Goal: Information Seeking & Learning: Learn about a topic

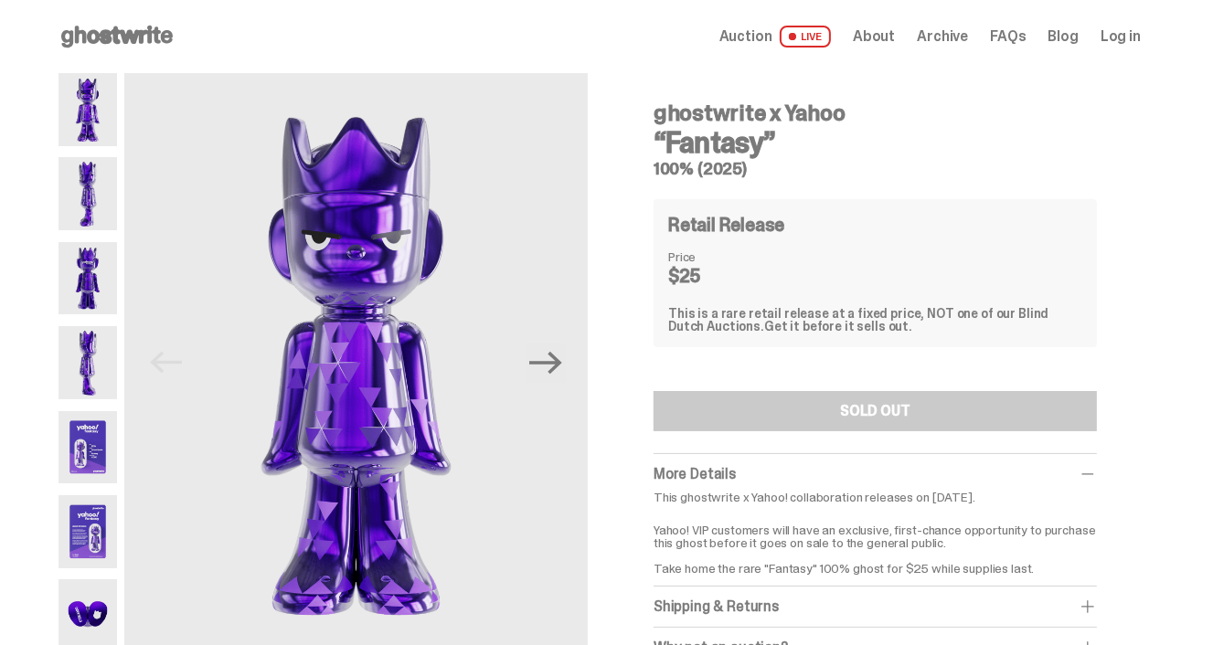
click at [89, 202] on img at bounding box center [87, 193] width 58 height 73
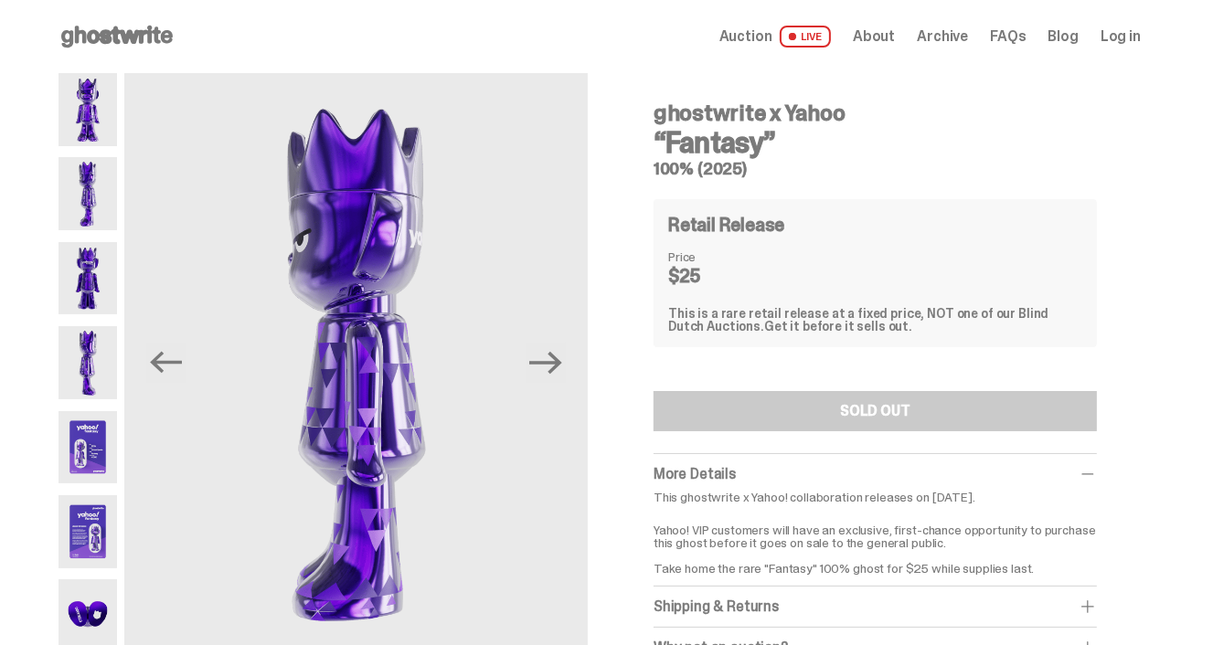
click at [91, 268] on img at bounding box center [87, 278] width 58 height 73
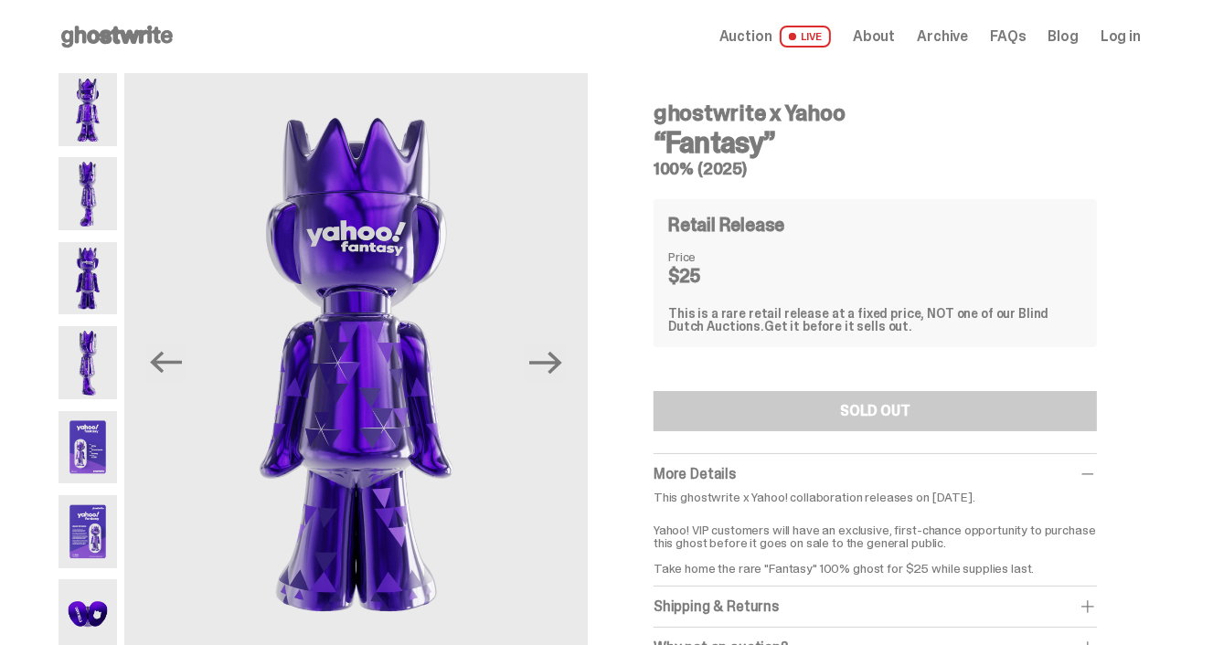
click at [103, 356] on img at bounding box center [87, 362] width 58 height 73
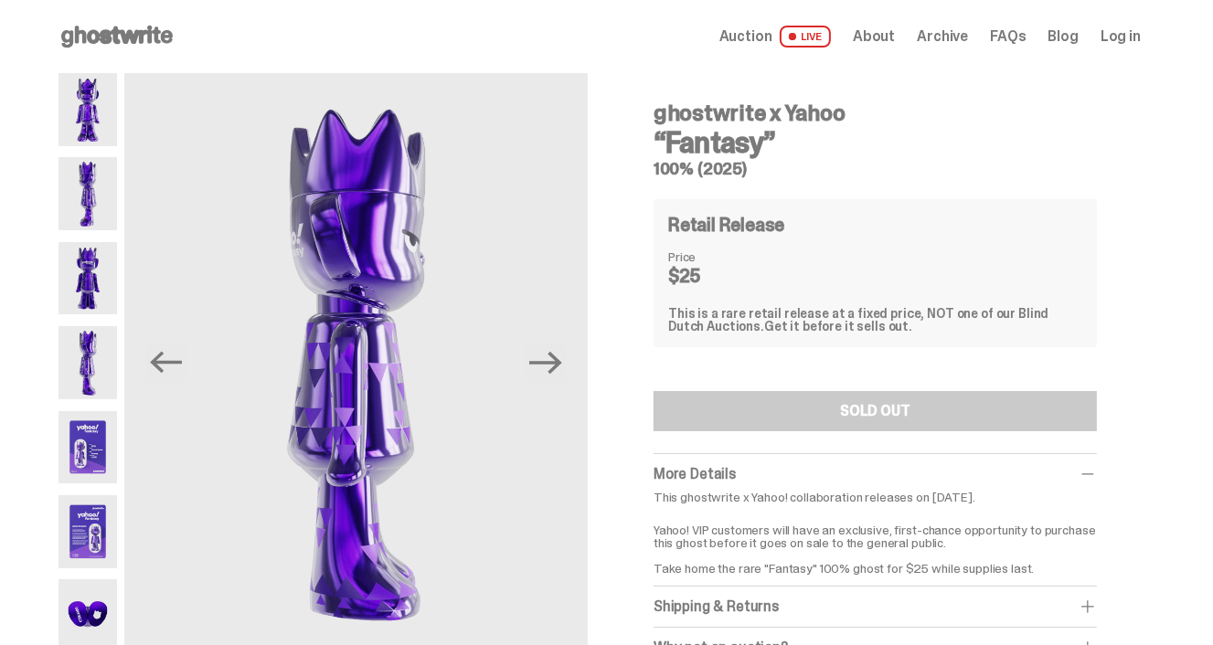
click at [98, 433] on img at bounding box center [87, 447] width 58 height 73
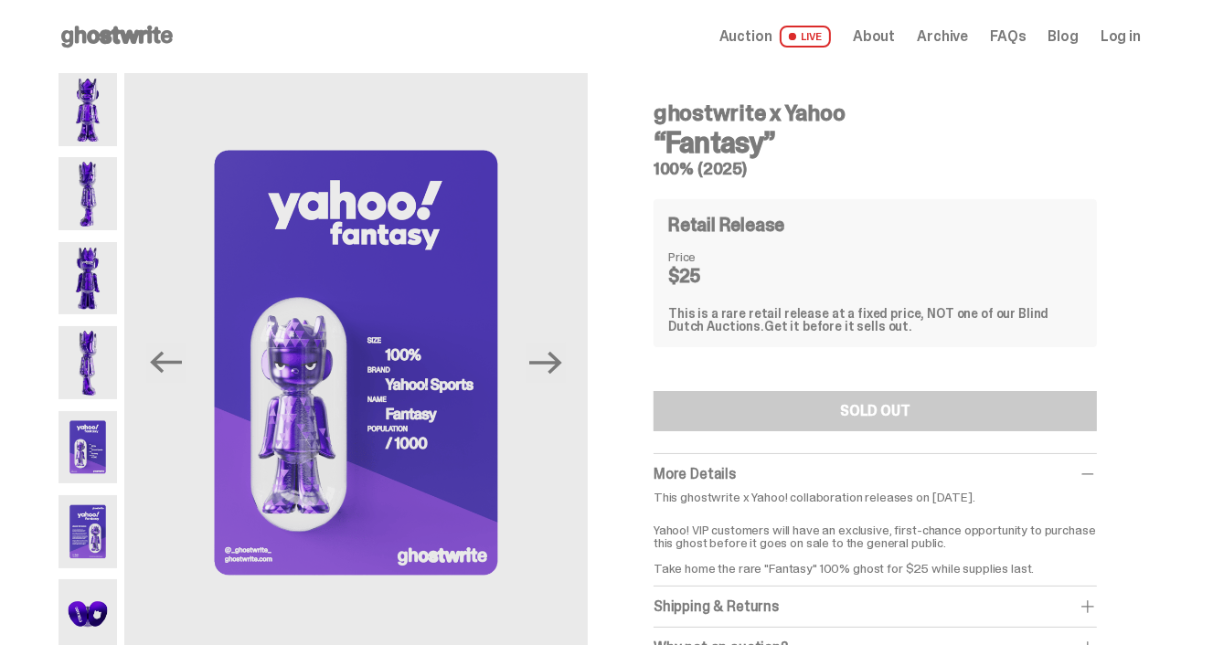
click at [96, 522] on img at bounding box center [87, 531] width 58 height 73
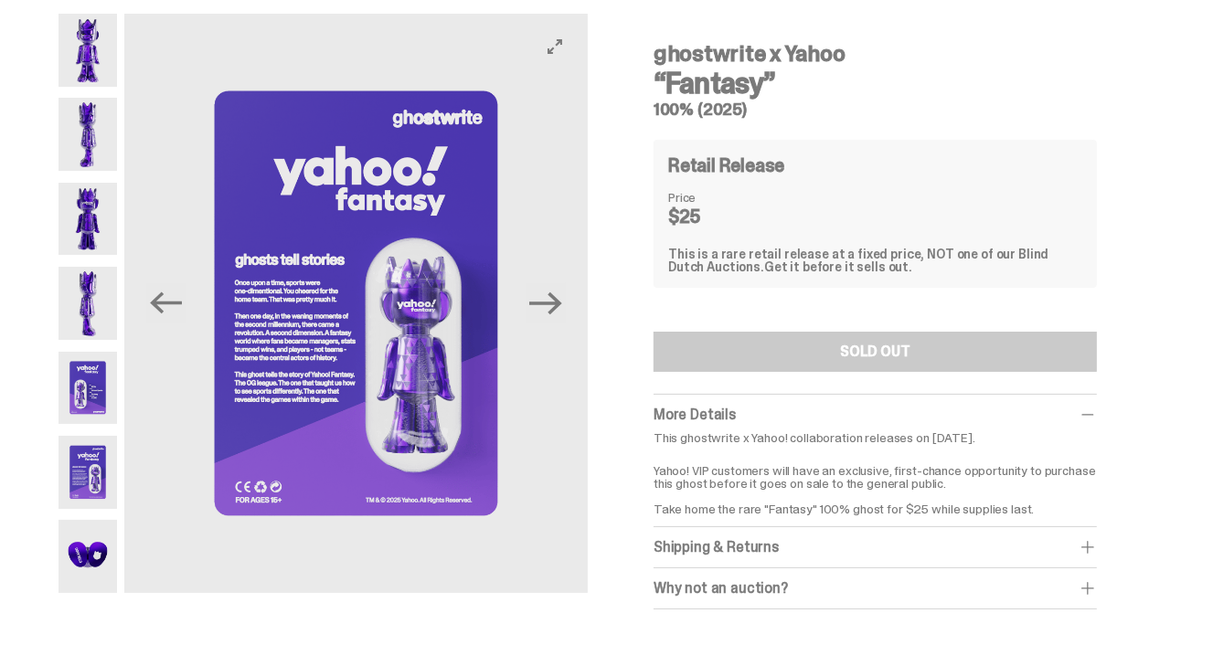
scroll to position [91, 0]
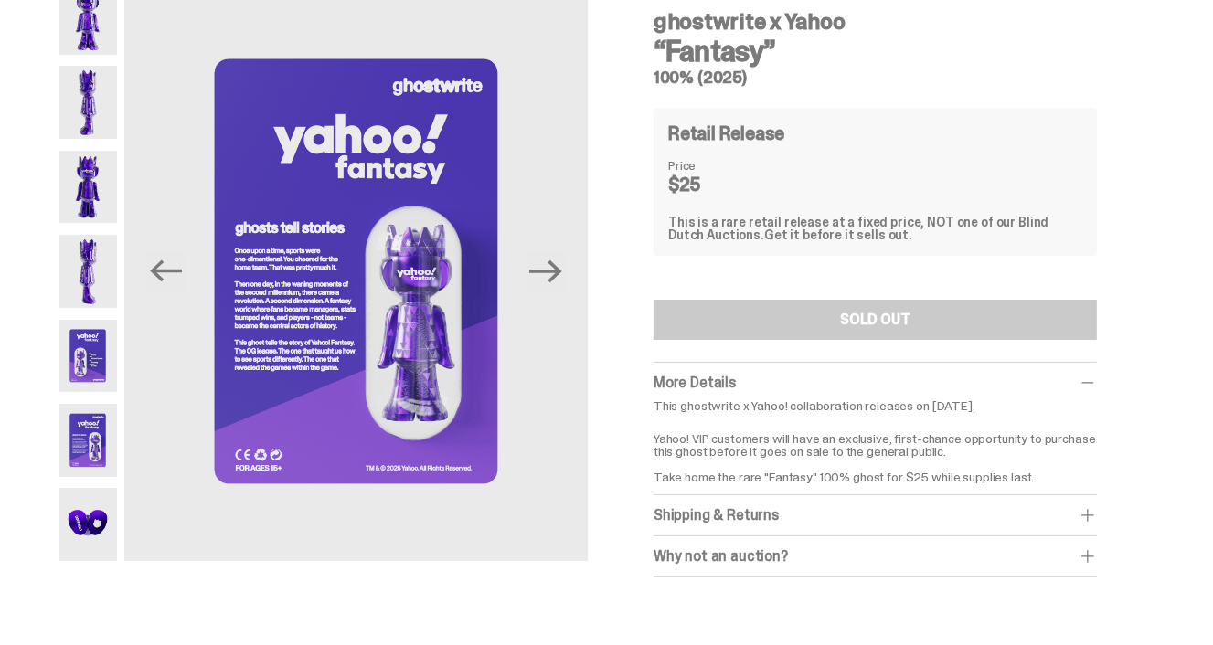
click at [91, 518] on img at bounding box center [87, 524] width 58 height 73
